Goal: Task Accomplishment & Management: Manage account settings

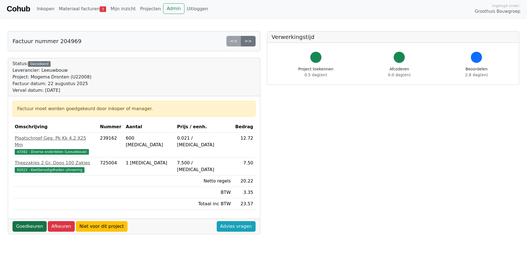
click at [30, 221] on link "Goedkeuren" at bounding box center [30, 226] width 34 height 11
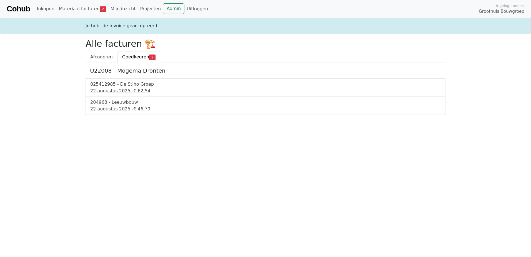
click at [116, 84] on div "025412985 - De Stiho Groep" at bounding box center [265, 84] width 351 height 7
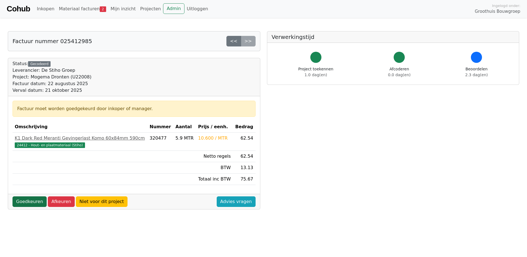
click at [36, 202] on link "Goedkeuren" at bounding box center [30, 201] width 34 height 11
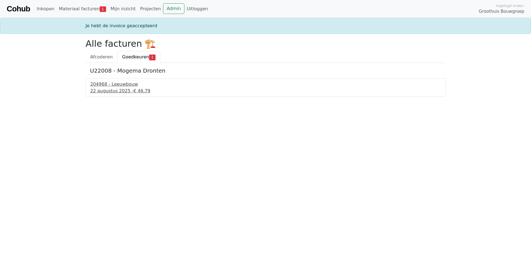
click at [128, 88] on div "22 augustus 2025 - € 46,79" at bounding box center [265, 91] width 351 height 7
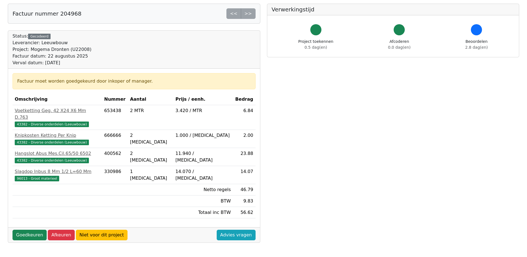
scroll to position [28, 0]
click at [29, 229] on link "Goedkeuren" at bounding box center [30, 234] width 34 height 11
